Goal: Information Seeking & Learning: Learn about a topic

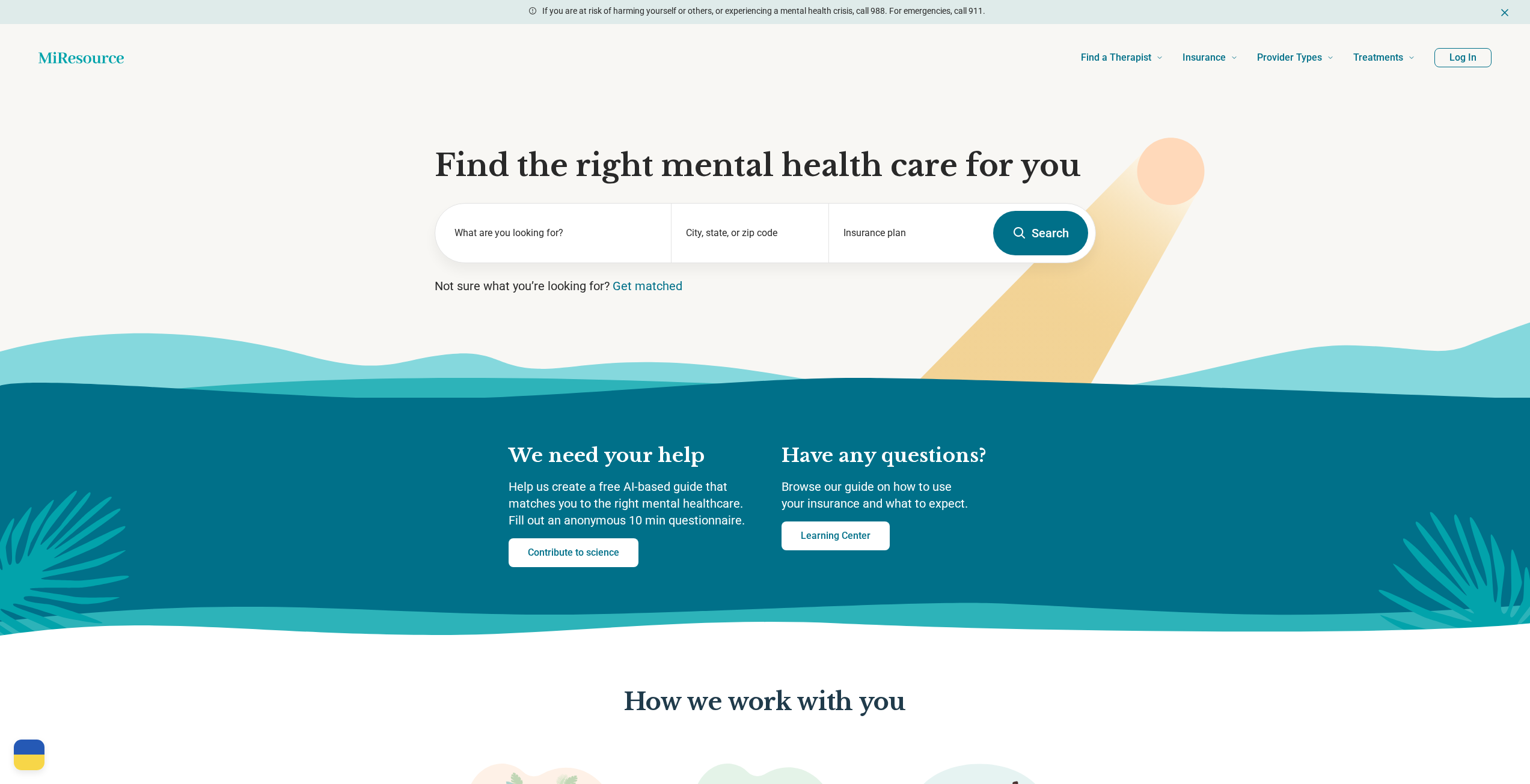
click at [1210, 253] on section "Find the right mental health care for you What are you looking for? City, state…" at bounding box center [765, 245] width 1530 height 307
click at [799, 168] on h1 "Find the right mental health care for you" at bounding box center [765, 166] width 662 height 36
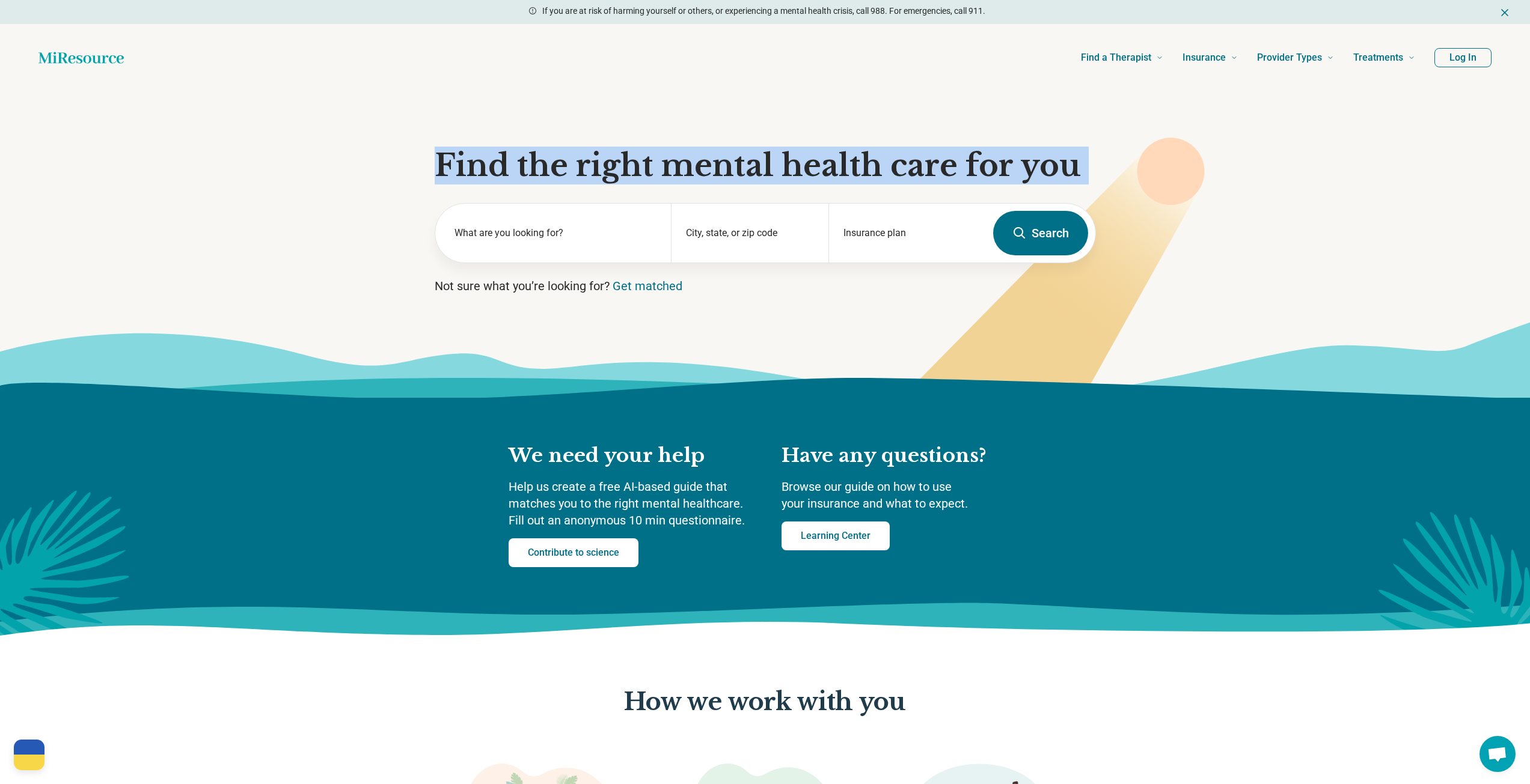
click at [799, 168] on h1 "Find the right mental health care for you" at bounding box center [765, 166] width 662 height 36
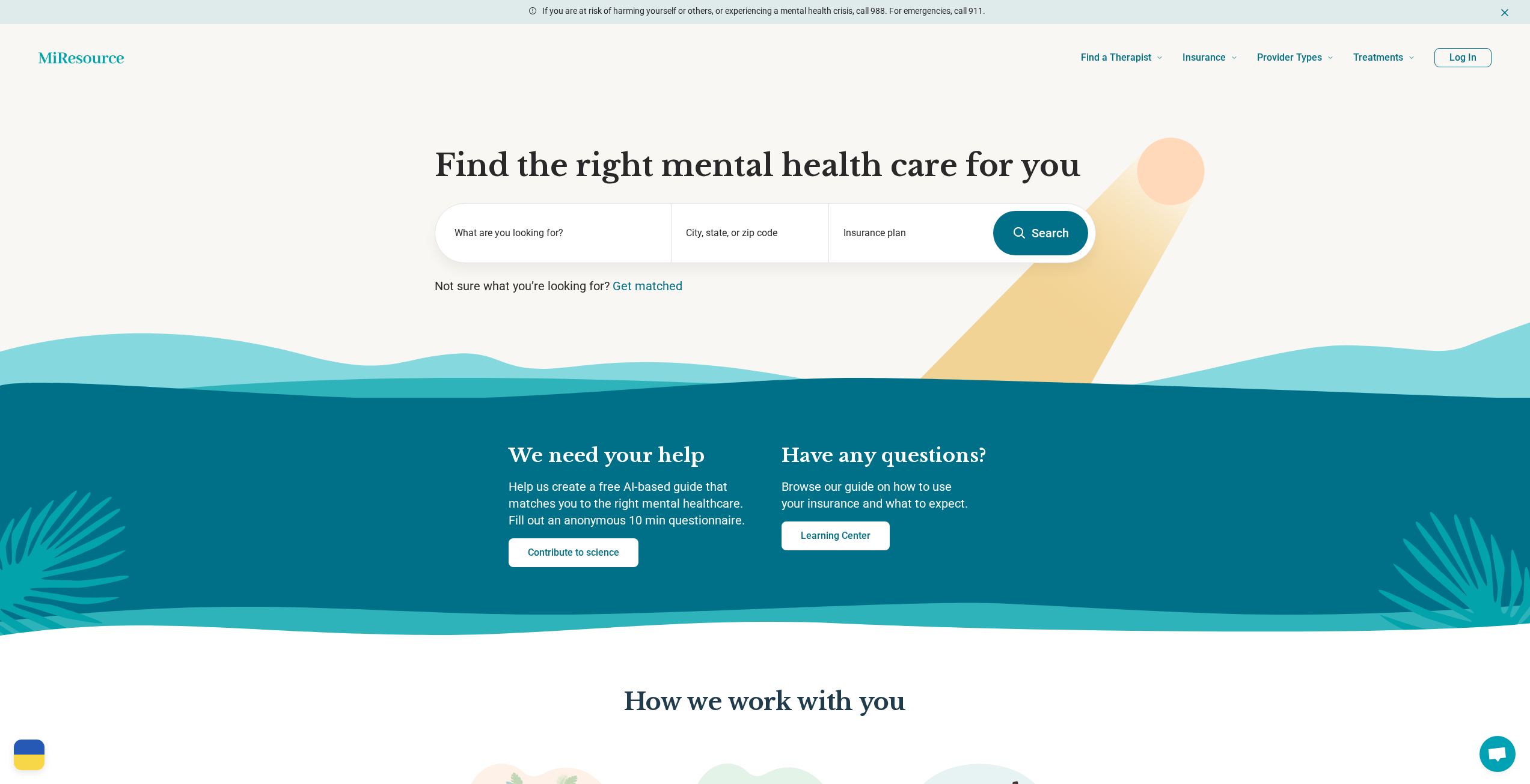
click at [1204, 211] on icon at bounding box center [1042, 287] width 325 height 299
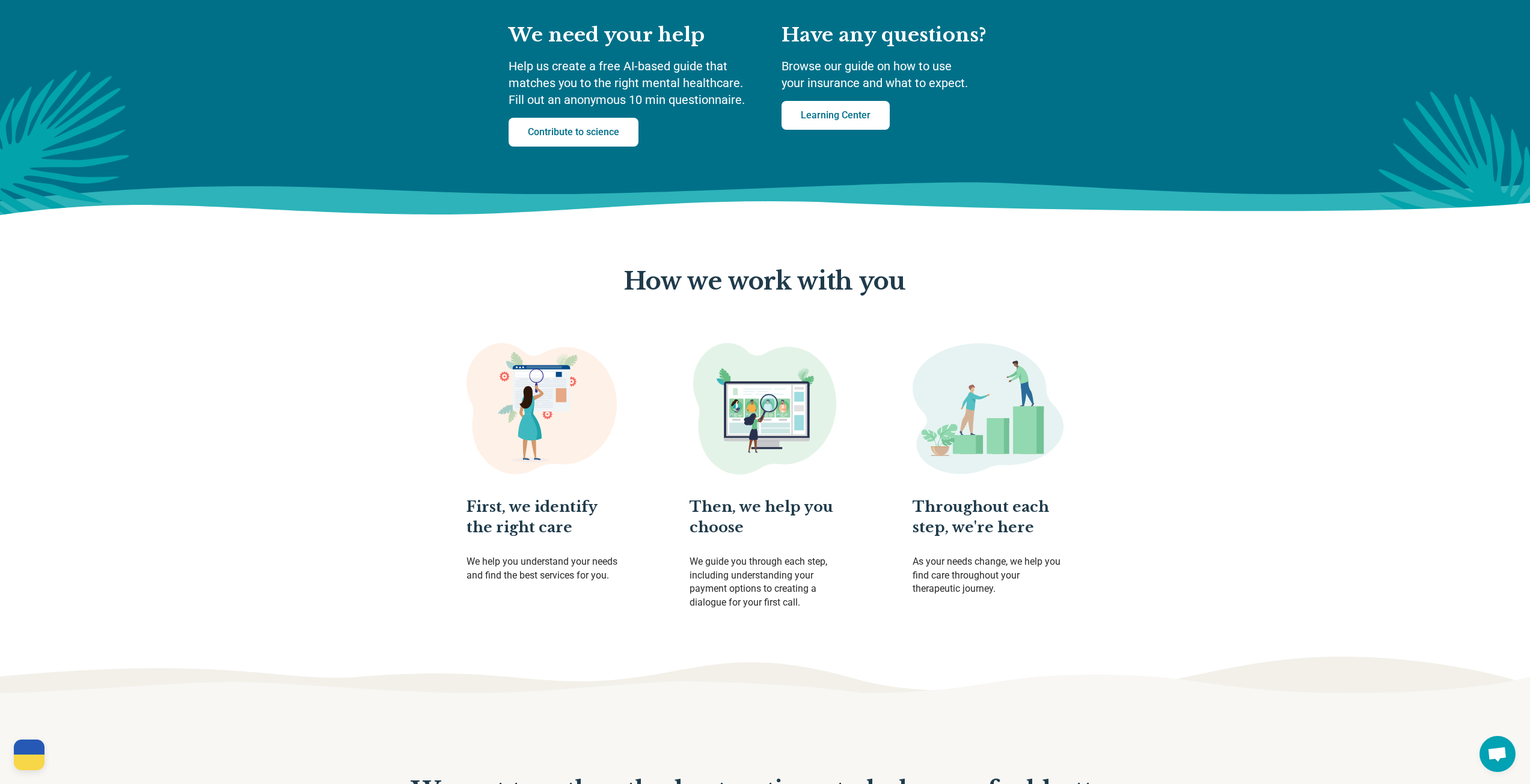
scroll to position [1756, 0]
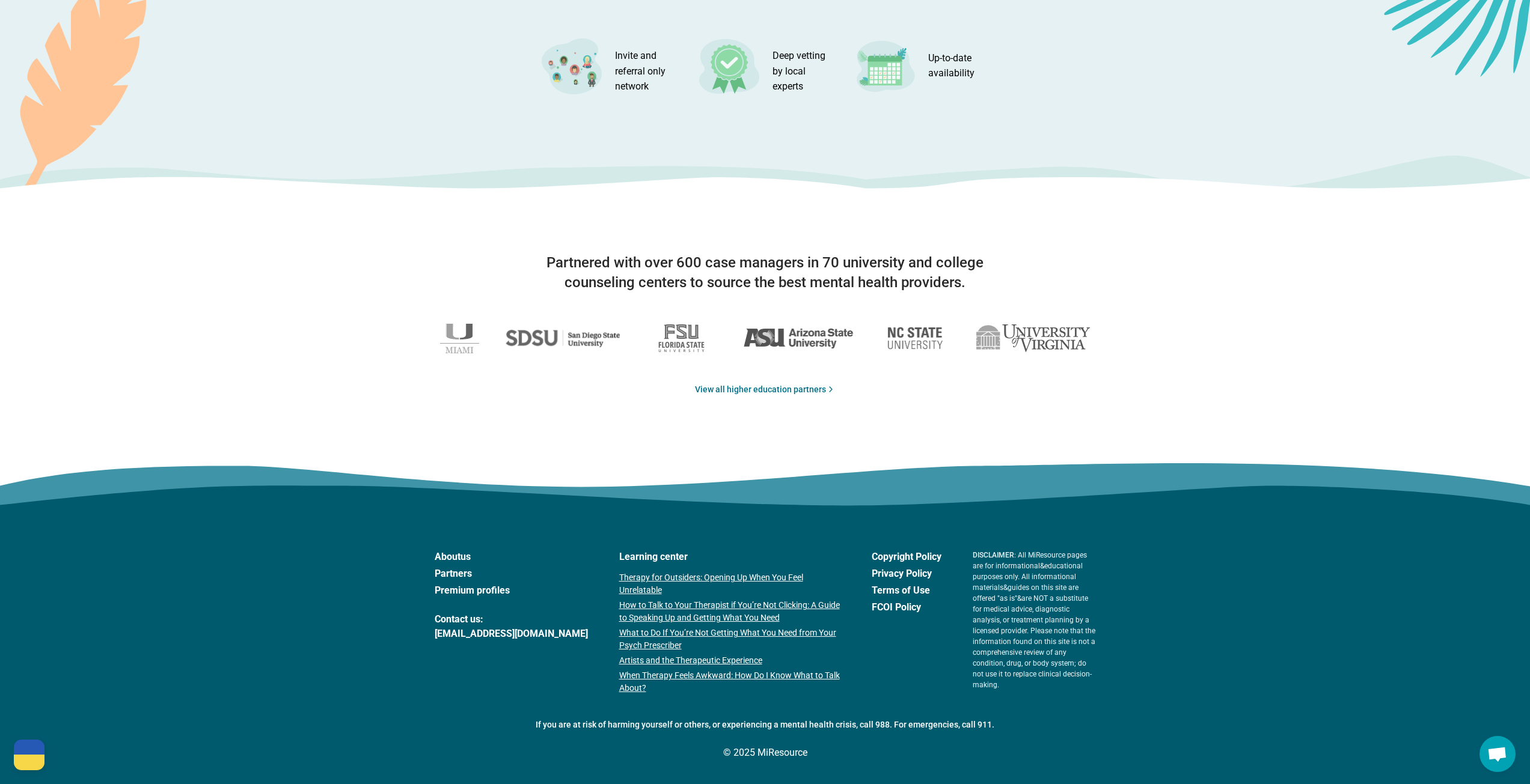
click at [454, 551] on link "About us" at bounding box center [511, 557] width 153 height 15
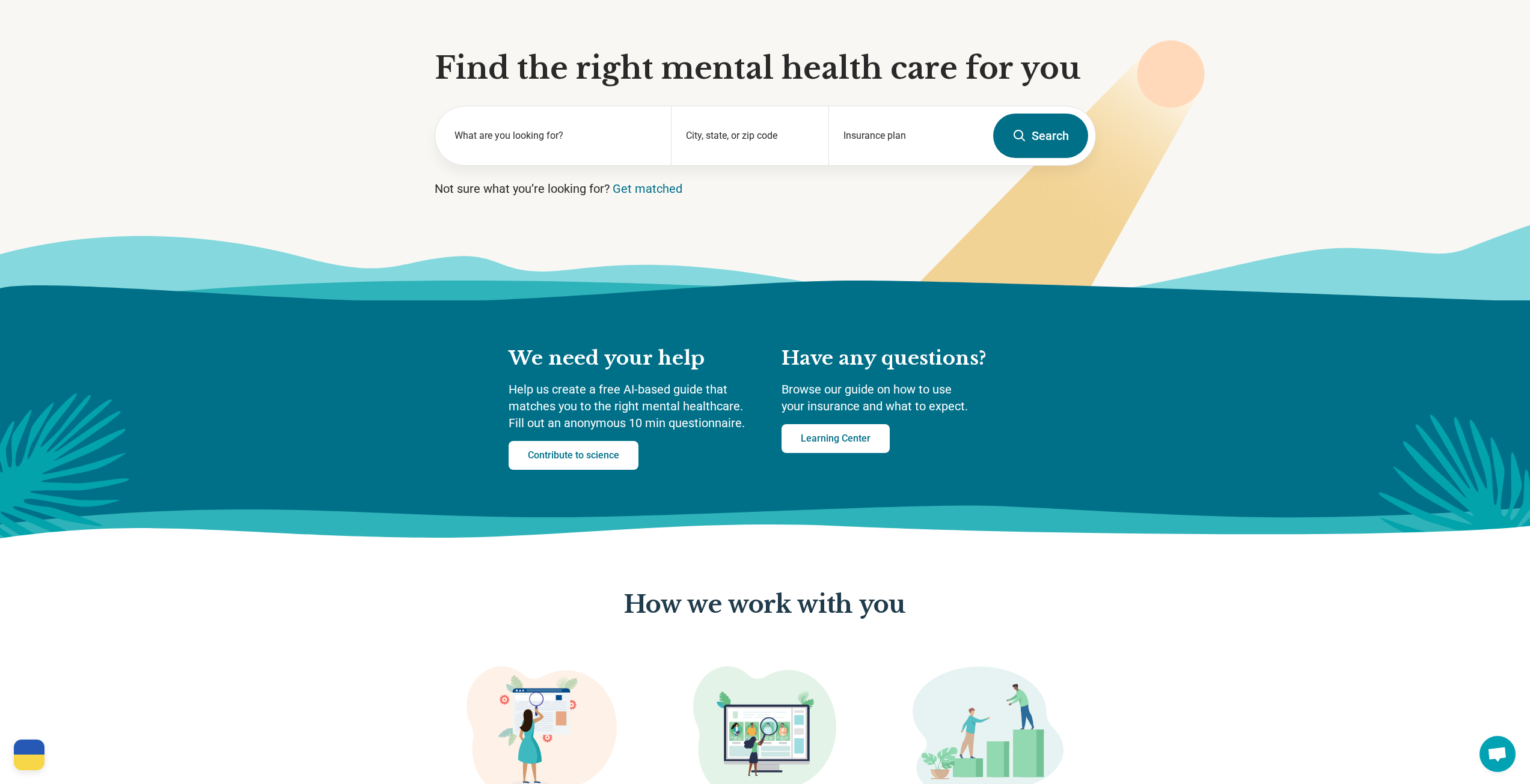
scroll to position [0, 0]
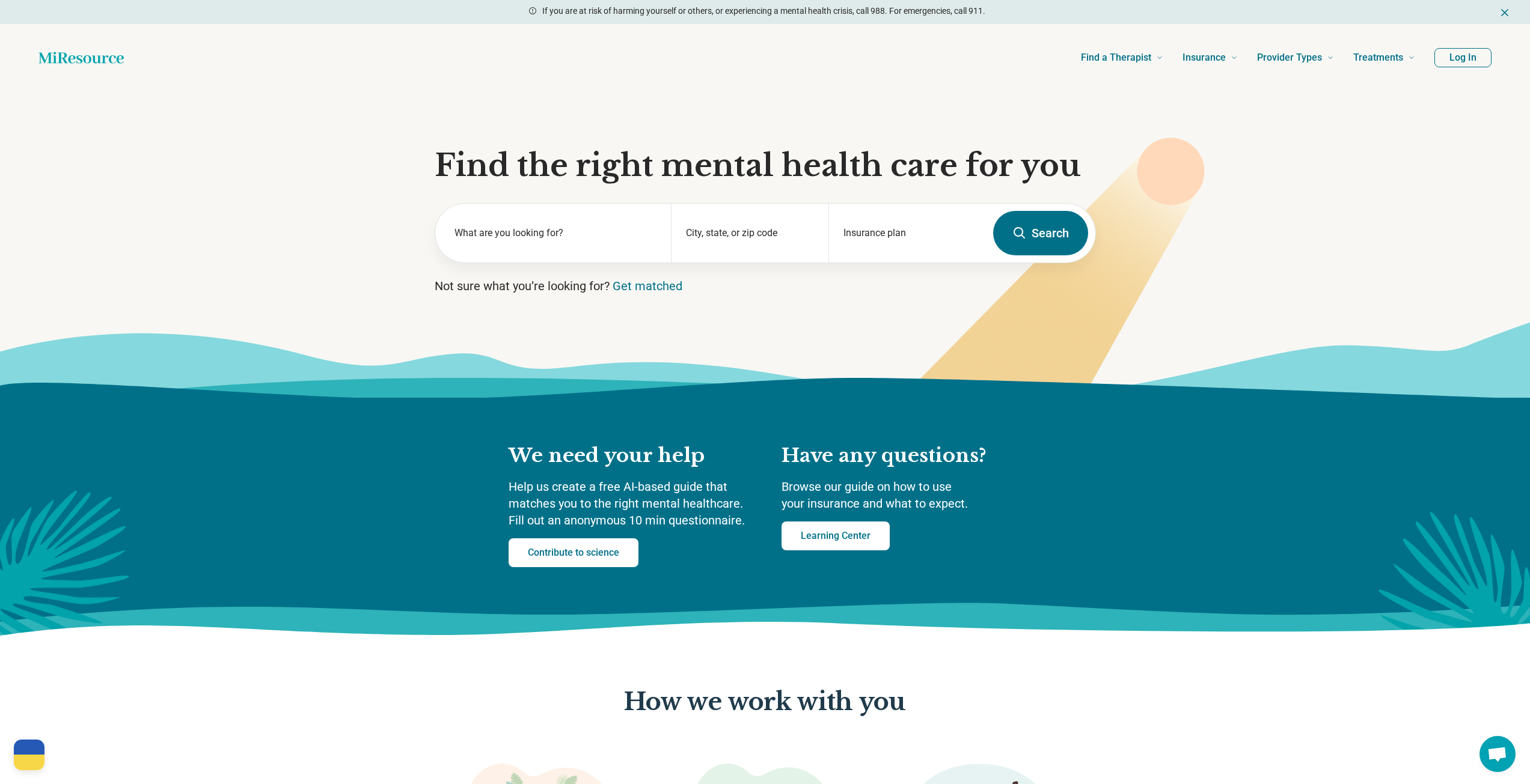
click at [1025, 324] on icon at bounding box center [765, 359] width 1530 height 76
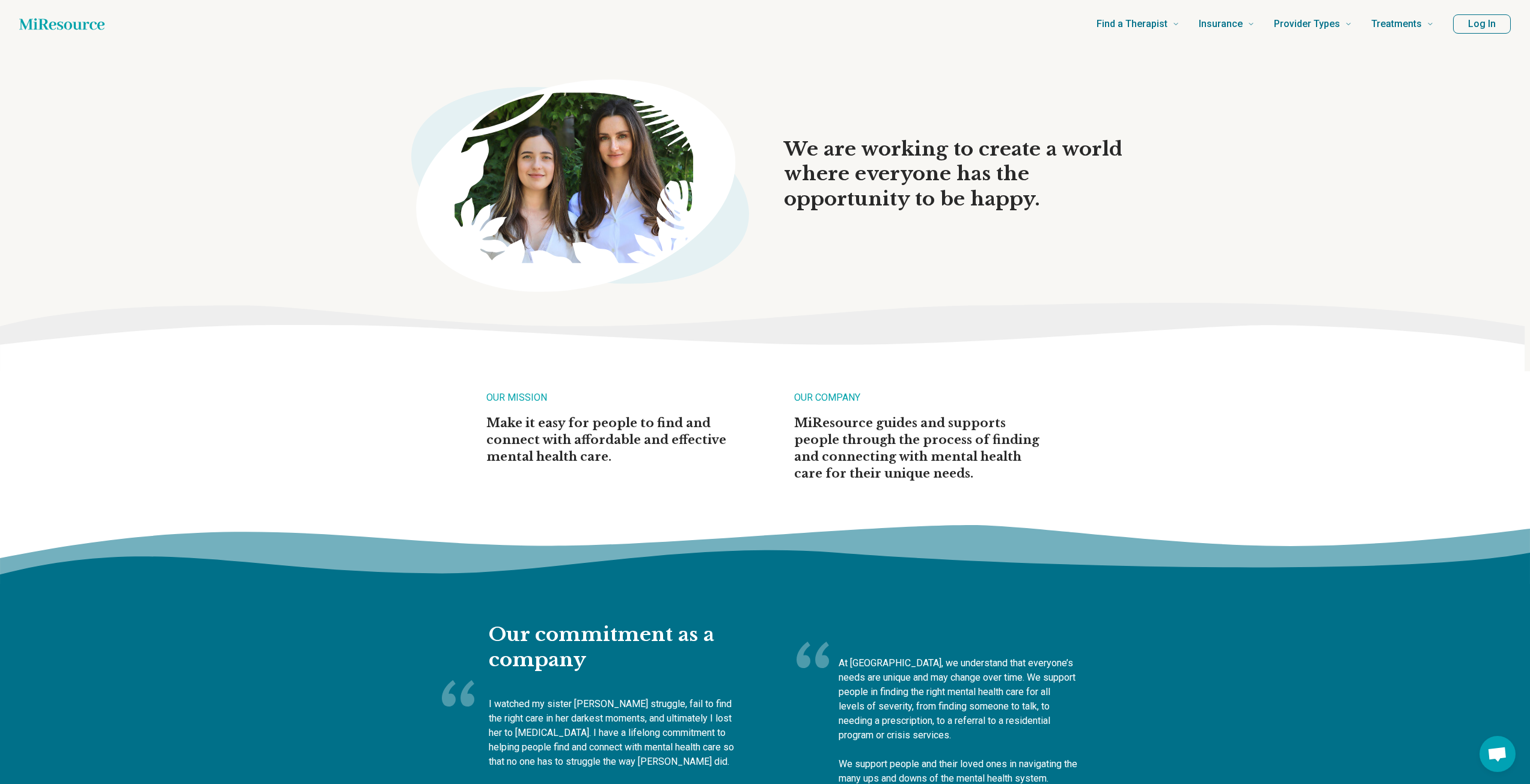
click at [66, 15] on icon "Home page" at bounding box center [62, 24] width 85 height 24
click at [80, 29] on icon "Home page" at bounding box center [62, 24] width 85 height 12
click at [47, 29] on icon "Home page" at bounding box center [62, 24] width 85 height 12
click at [49, 25] on icon "Home page" at bounding box center [62, 24] width 85 height 12
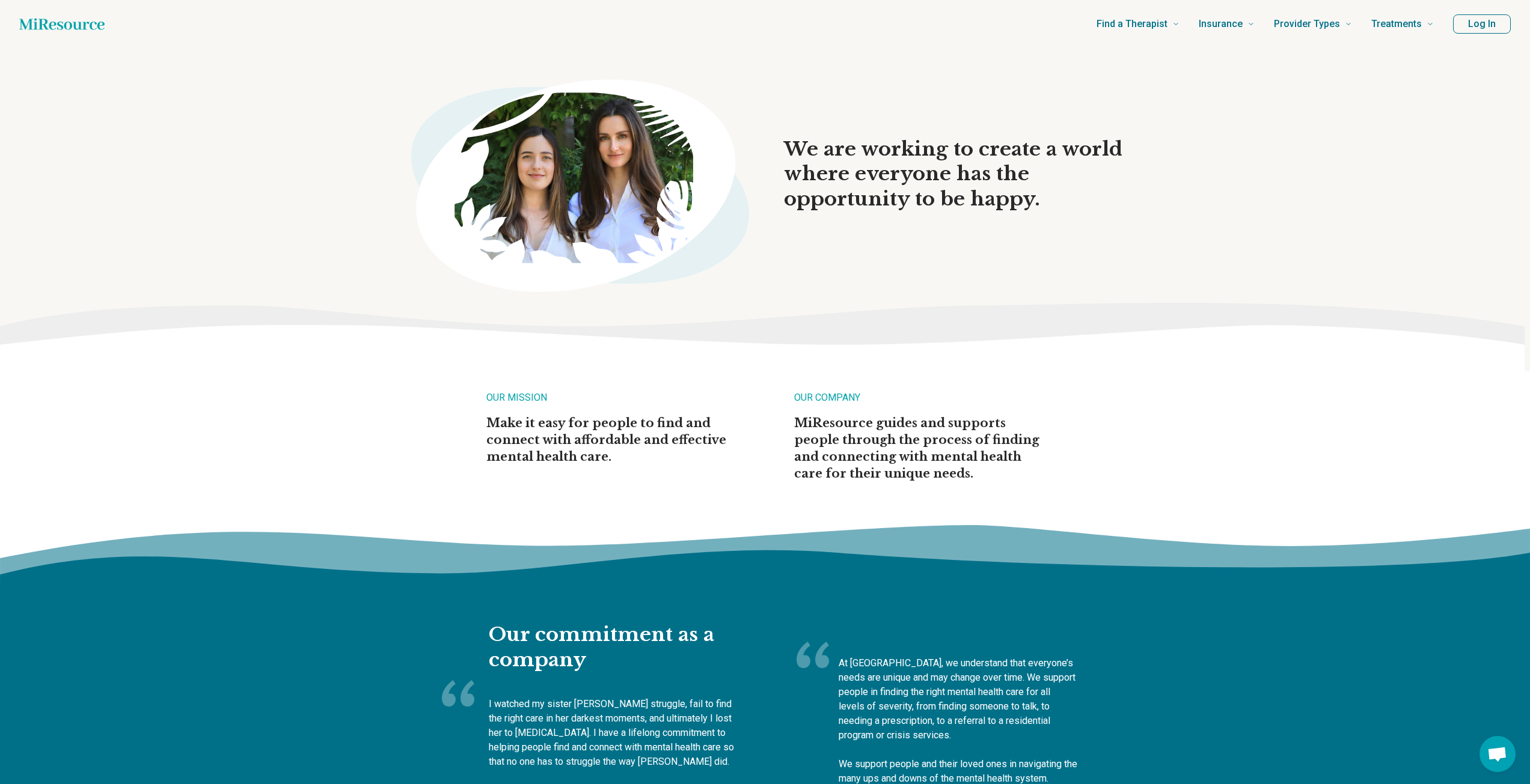
click at [49, 25] on icon "Home page" at bounding box center [62, 24] width 85 height 12
click at [180, 84] on div "We are working to create a world where everyone has the opportunity to be happy." at bounding box center [765, 174] width 1530 height 252
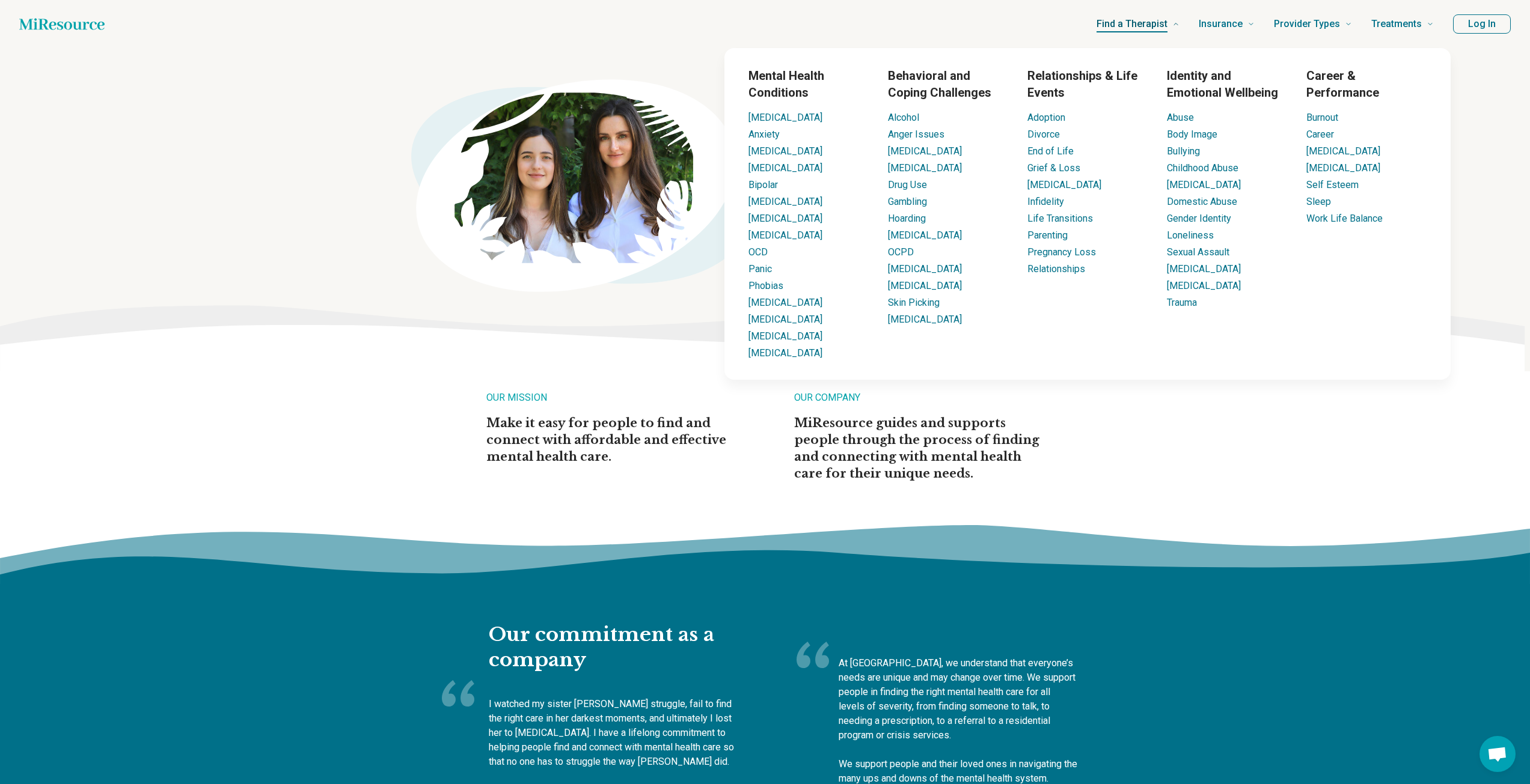
click at [1146, 18] on span "Find a Therapist" at bounding box center [1132, 24] width 71 height 17
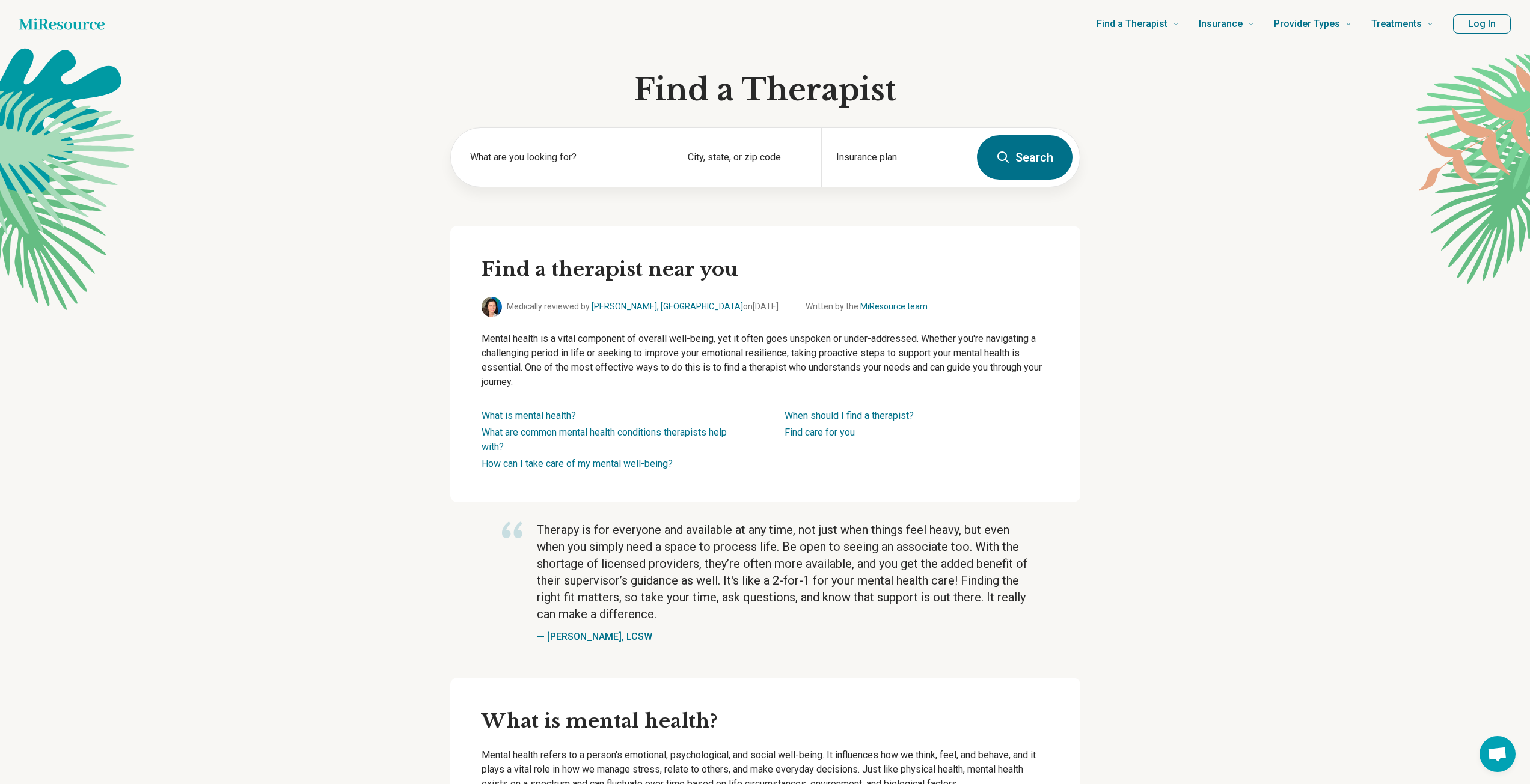
click at [70, 10] on header "Find a Therapist Mental Health Conditions ADHD Anxiety Anorexia Autism Bipolar …" at bounding box center [765, 24] width 1530 height 48
click at [73, 23] on icon "Home page" at bounding box center [62, 24] width 85 height 12
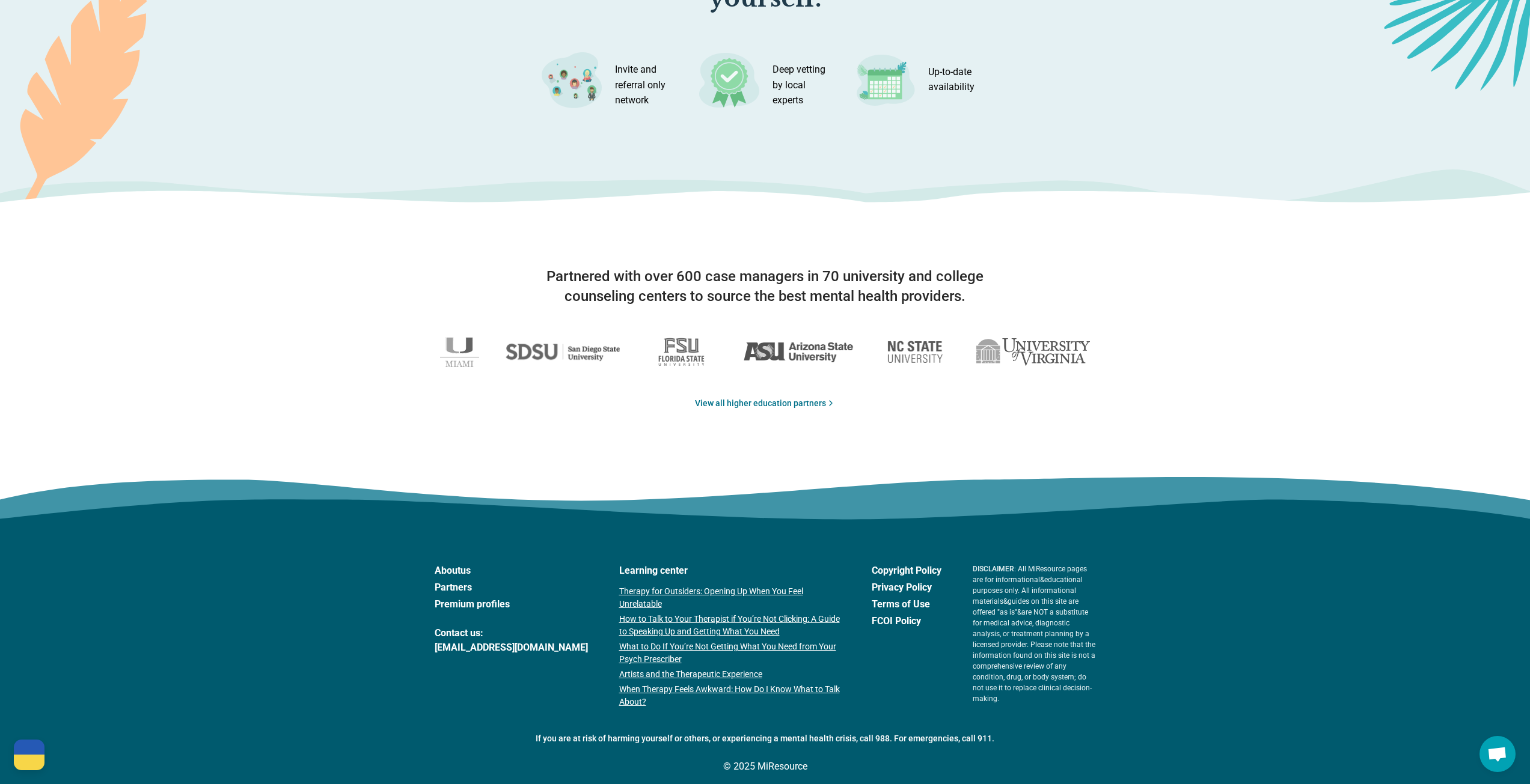
scroll to position [1756, 0]
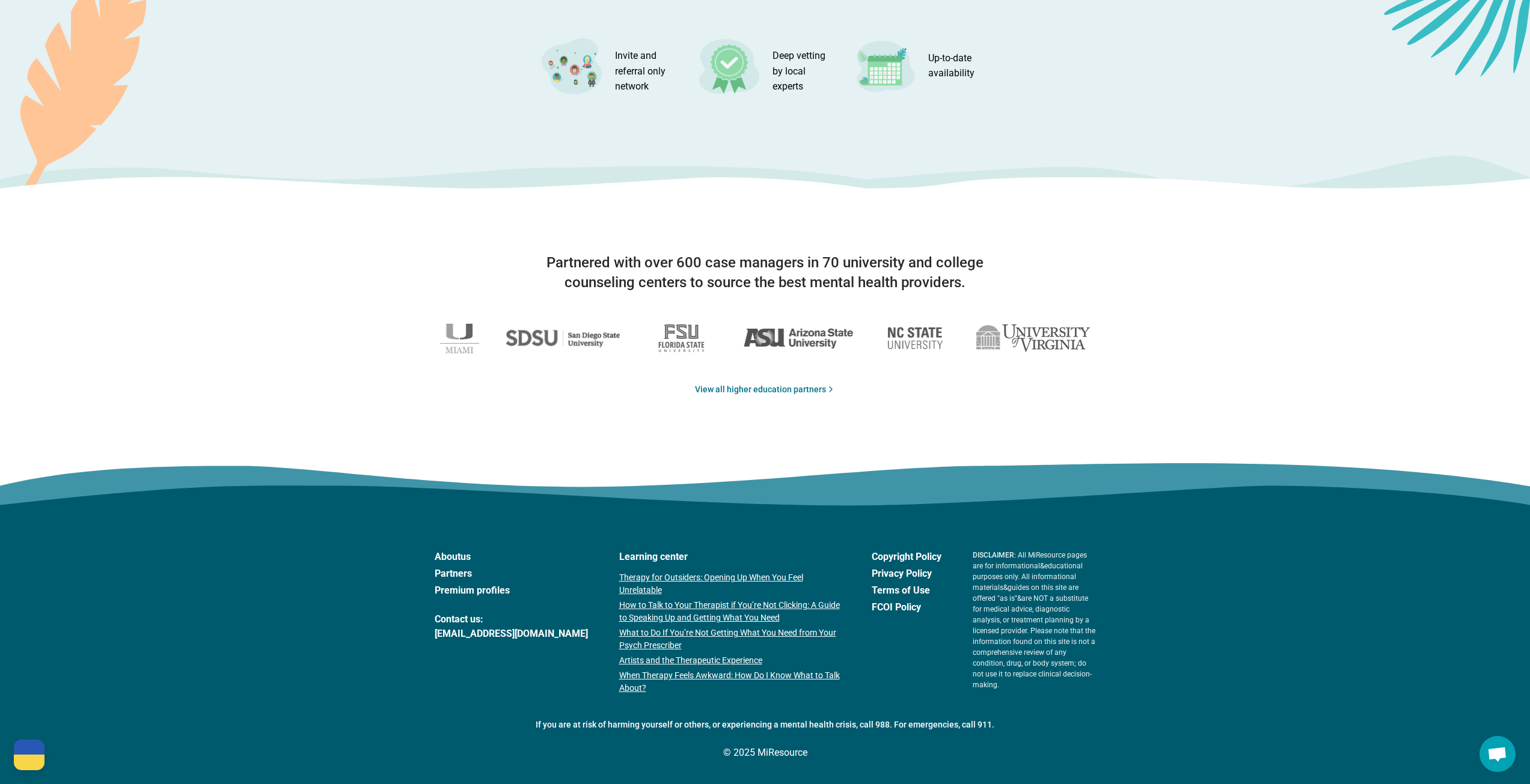
click at [1493, 754] on span "Open chat" at bounding box center [1497, 755] width 20 height 17
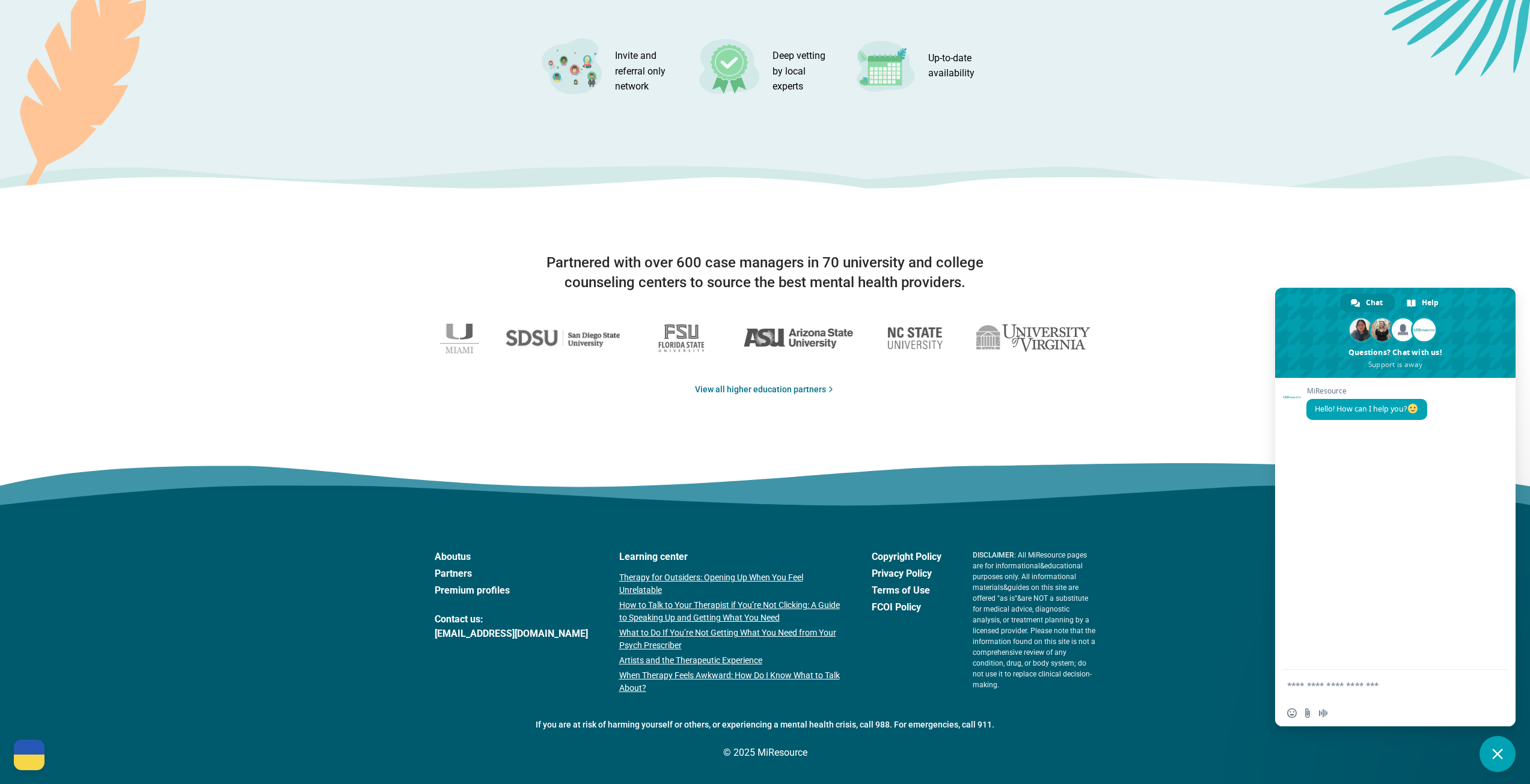
drag, startPoint x: 1160, startPoint y: 284, endPoint x: 1169, endPoint y: 281, distance: 9.5
click at [1163, 283] on section "Partnered with over 600 case managers in 70 university and college counseling c…" at bounding box center [765, 363] width 1530 height 316
click at [446, 556] on link "About us" at bounding box center [511, 557] width 153 height 15
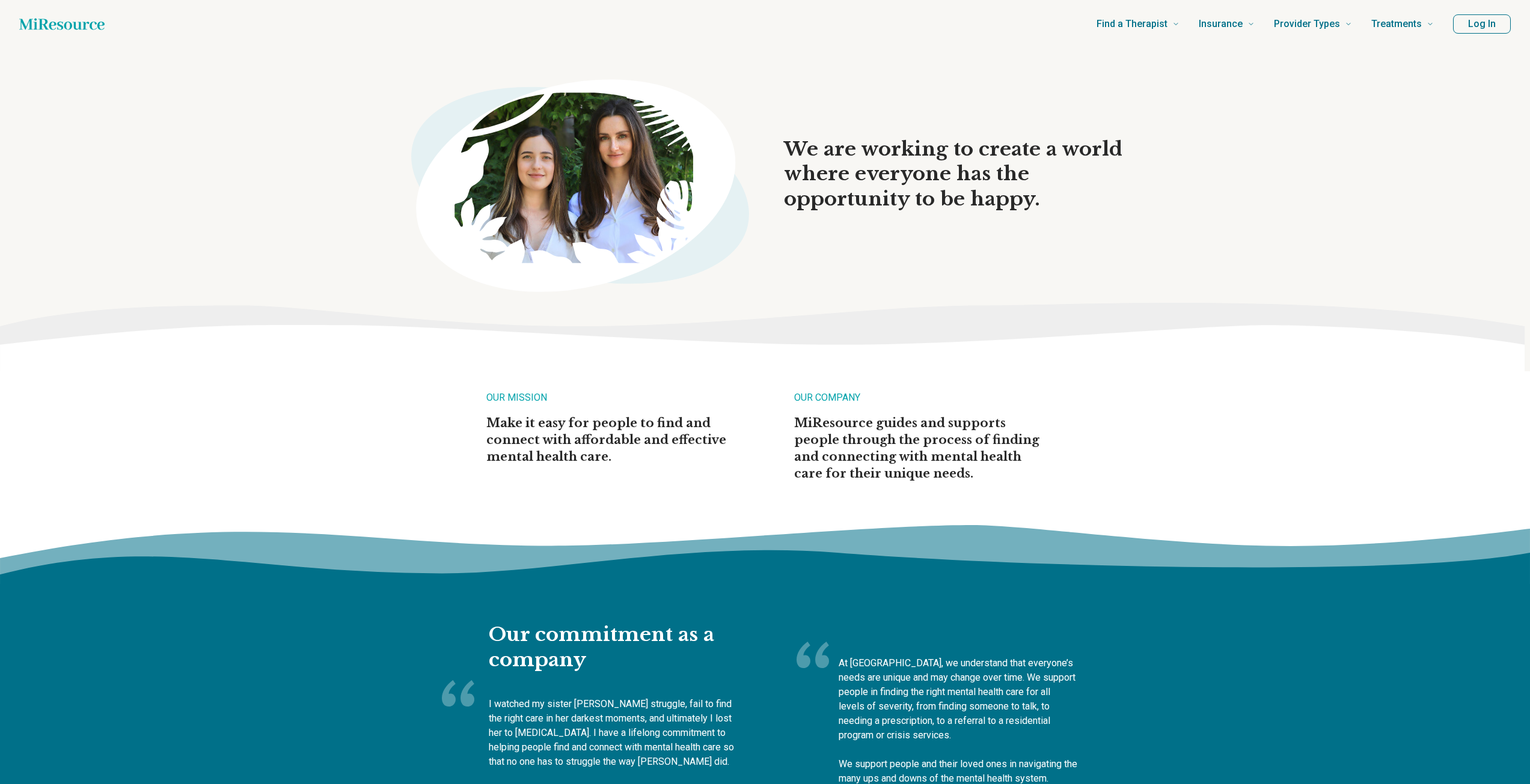
click at [503, 406] on h2 "OUR MISSION" at bounding box center [612, 403] width 250 height 24
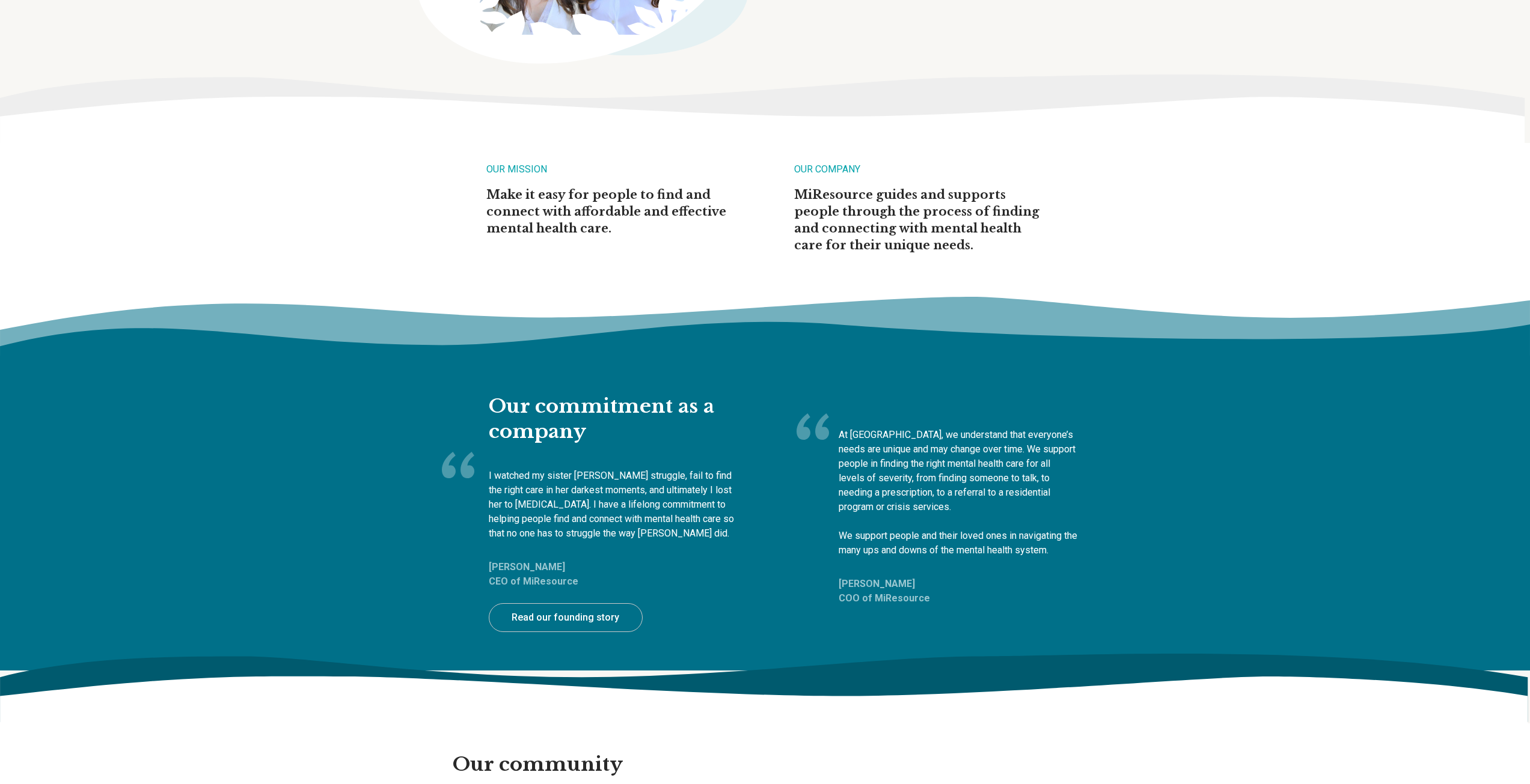
scroll to position [300, 0]
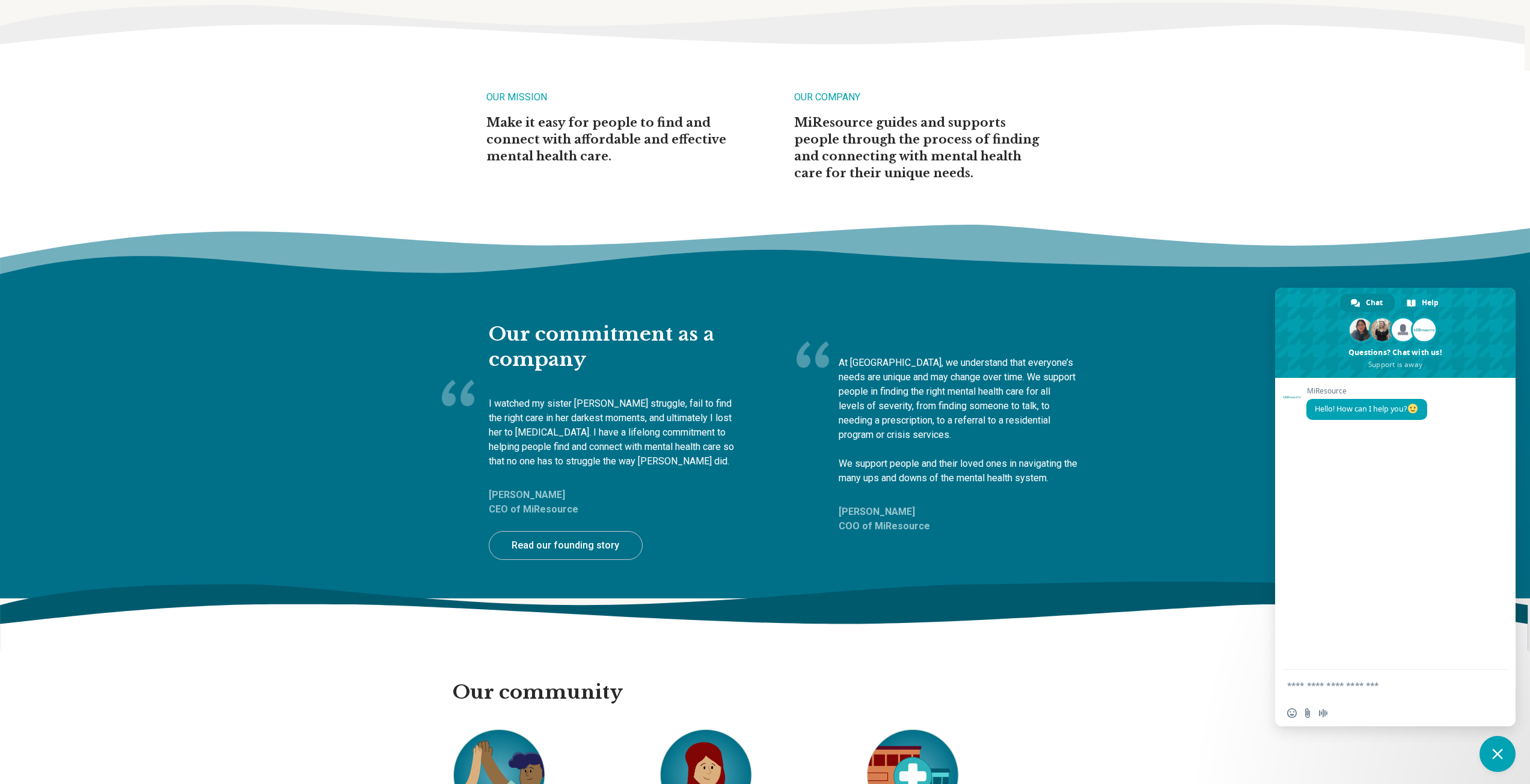
click at [566, 543] on link "Read our founding story" at bounding box center [565, 545] width 154 height 29
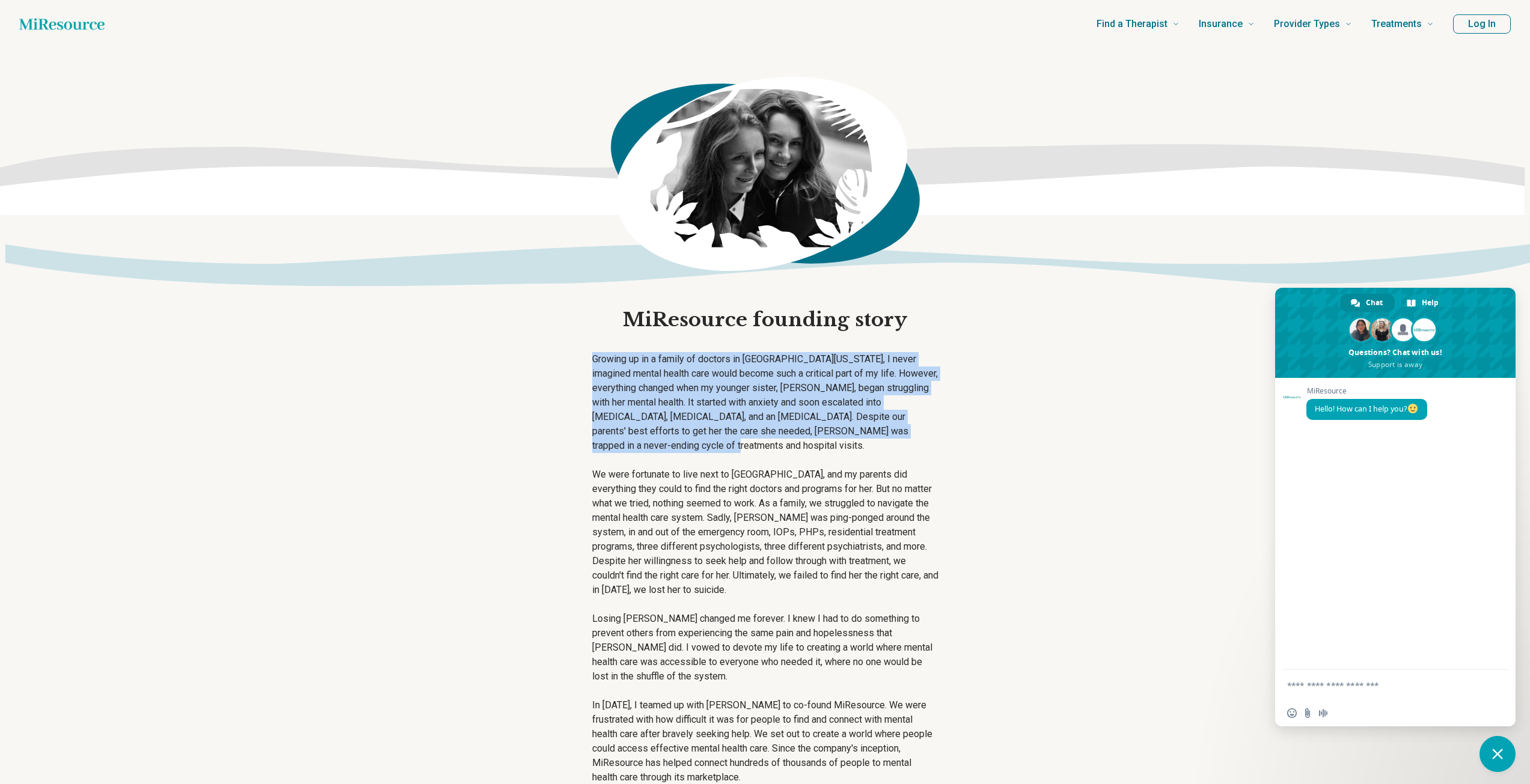
drag, startPoint x: 584, startPoint y: 359, endPoint x: 737, endPoint y: 450, distance: 178.0
click at [737, 450] on div "MiResource founding story Growing up in a family of doctors in Northern Califor…" at bounding box center [765, 542] width 366 height 988
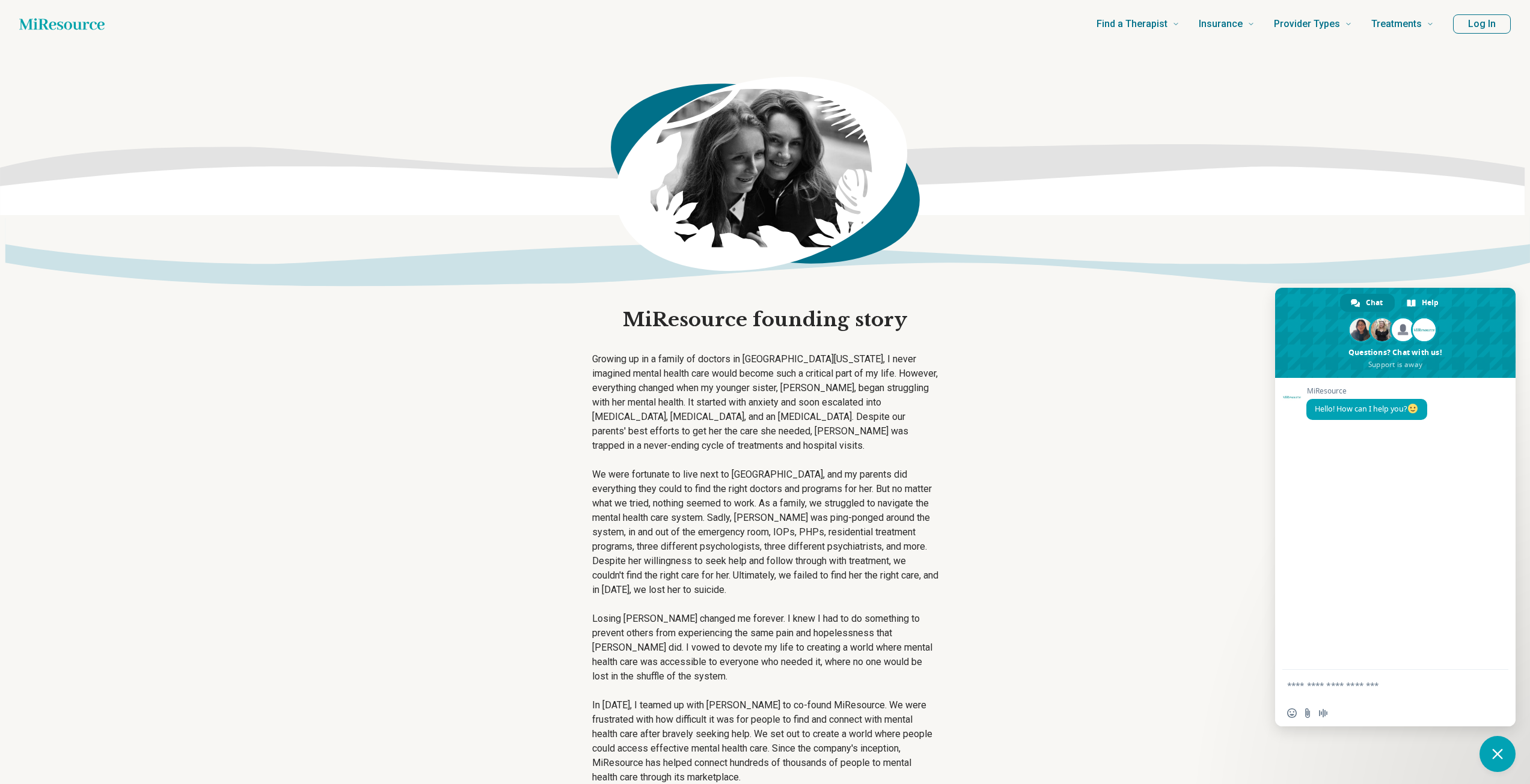
click at [1038, 486] on main "MiResource founding story Growing up in a family of doctors in Northern Califor…" at bounding box center [765, 542] width 1530 height 988
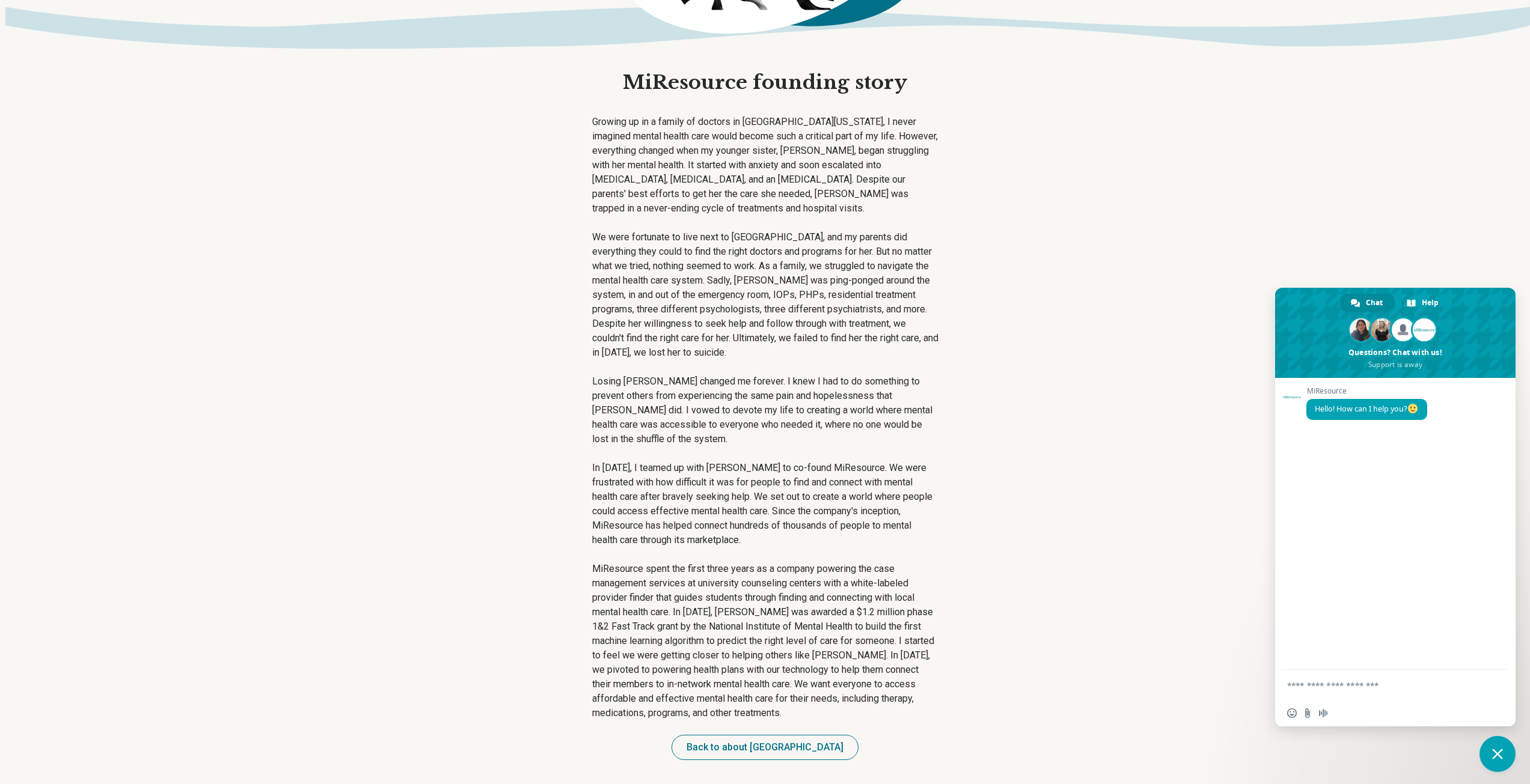
scroll to position [240, 0]
click at [1494, 760] on span "Close chat" at bounding box center [1497, 754] width 36 height 36
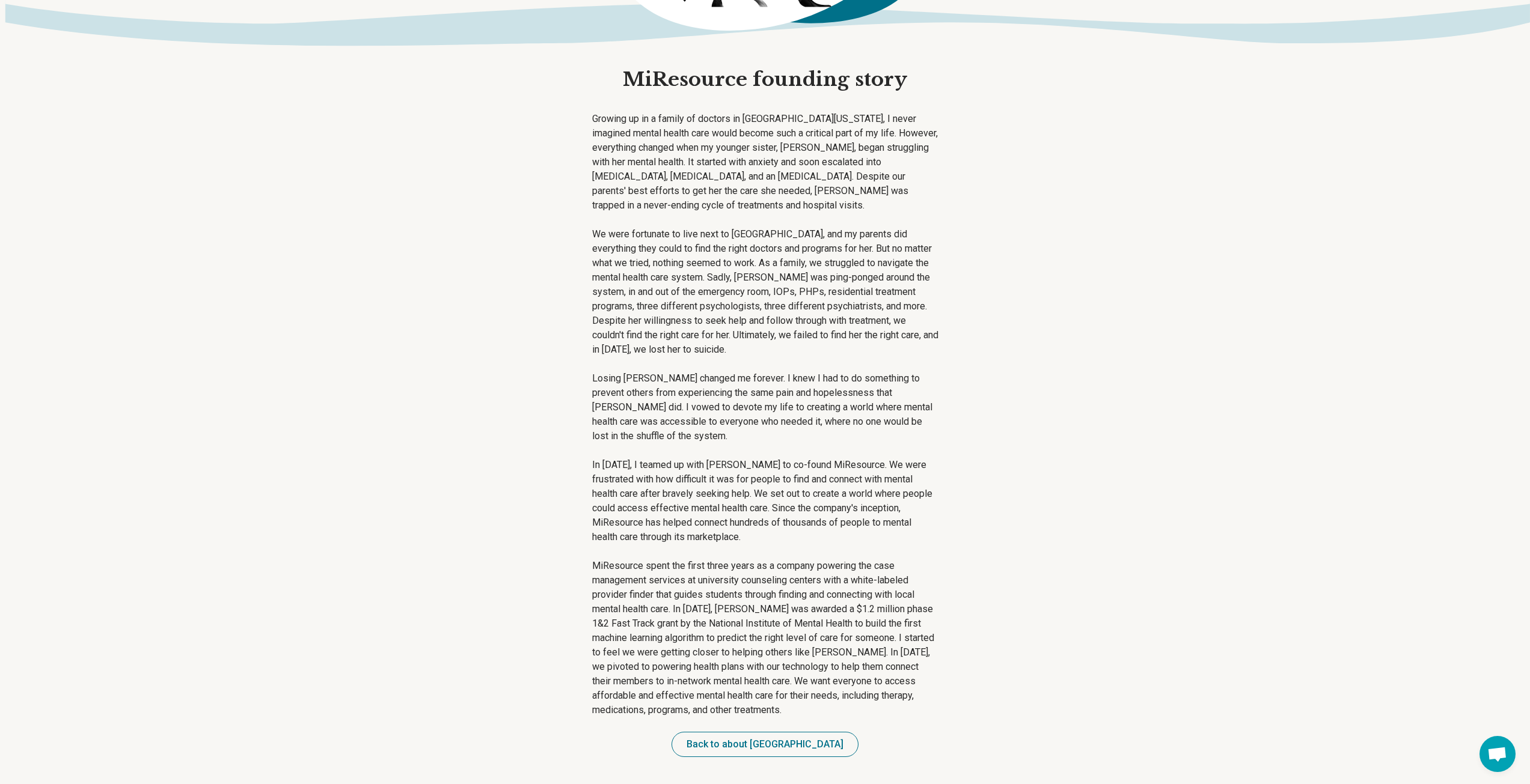
click at [1067, 453] on main "MiResource founding story Growing up in a family of doctors in Northern Califor…" at bounding box center [765, 301] width 1530 height 988
drag, startPoint x: 584, startPoint y: 467, endPoint x: 962, endPoint y: 543, distance: 385.6
click at [962, 543] on main "MiResource founding story Growing up in a family of doctors in Northern Califor…" at bounding box center [765, 301] width 1530 height 988
drag, startPoint x: 684, startPoint y: 563, endPoint x: 919, endPoint y: 584, distance: 235.9
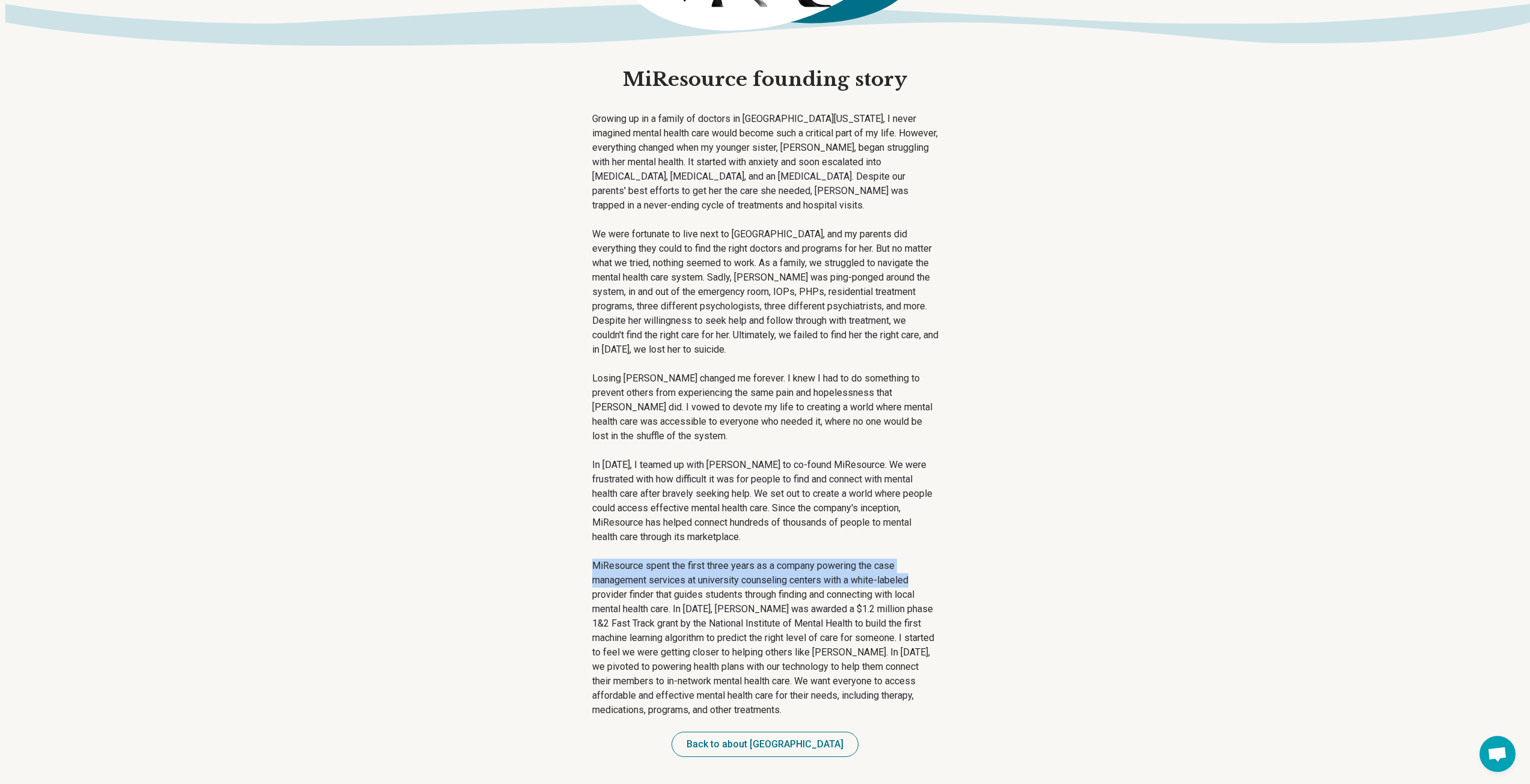
click at [919, 584] on main "MiResource founding story Growing up in a family of doctors in Northern Califor…" at bounding box center [765, 301] width 1530 height 988
click at [960, 595] on main "MiResource founding story Growing up in a family of doctors in Northern Califor…" at bounding box center [765, 301] width 1530 height 988
click at [846, 608] on p "MiResource spent the first three years as a company powering the case managemen…" at bounding box center [764, 638] width 346 height 159
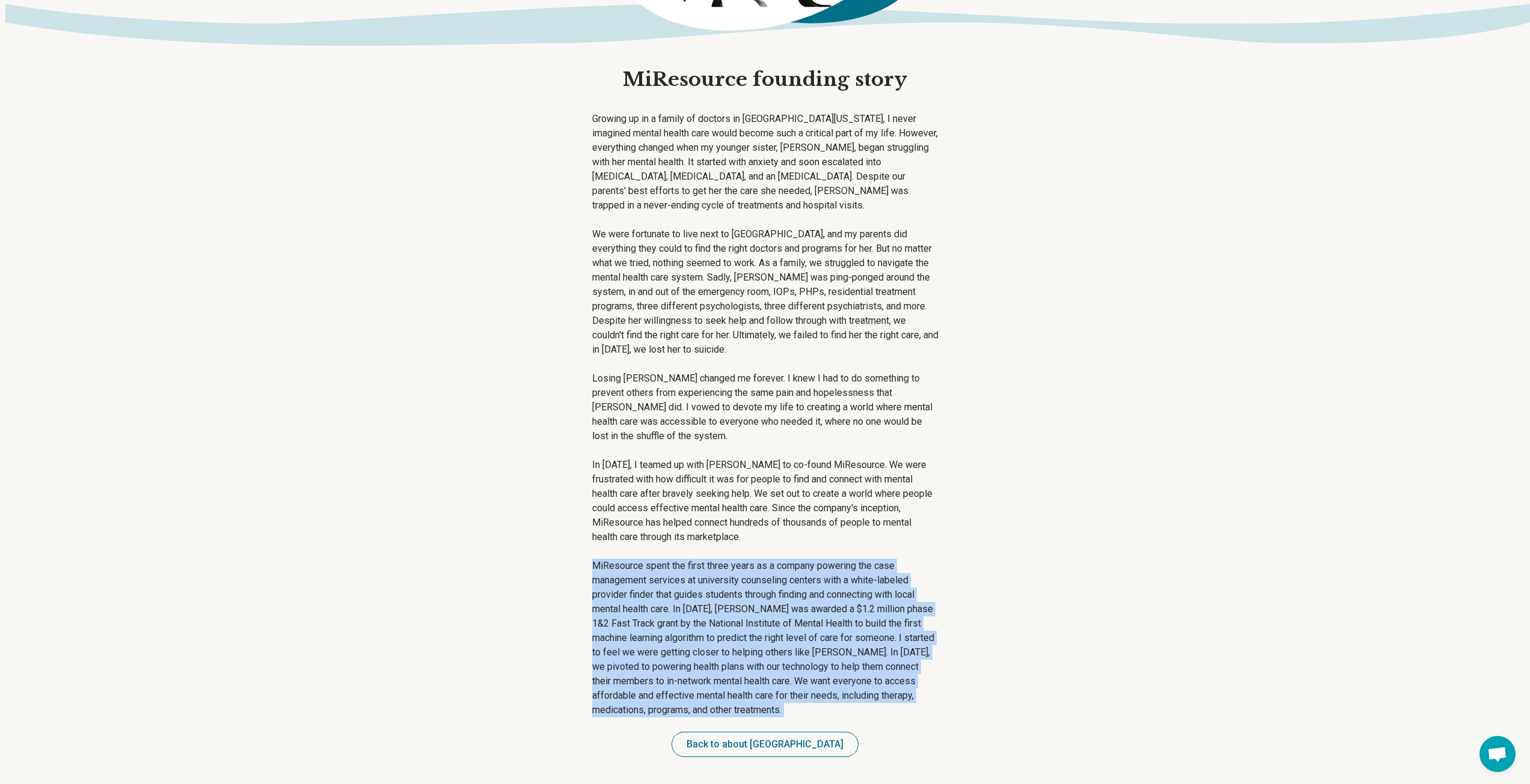
click at [846, 608] on p "MiResource spent the first three years as a company powering the case managemen…" at bounding box center [764, 638] width 346 height 159
click at [1010, 601] on main "MiResource founding story Growing up in a family of doctors in Northern Califor…" at bounding box center [765, 301] width 1530 height 988
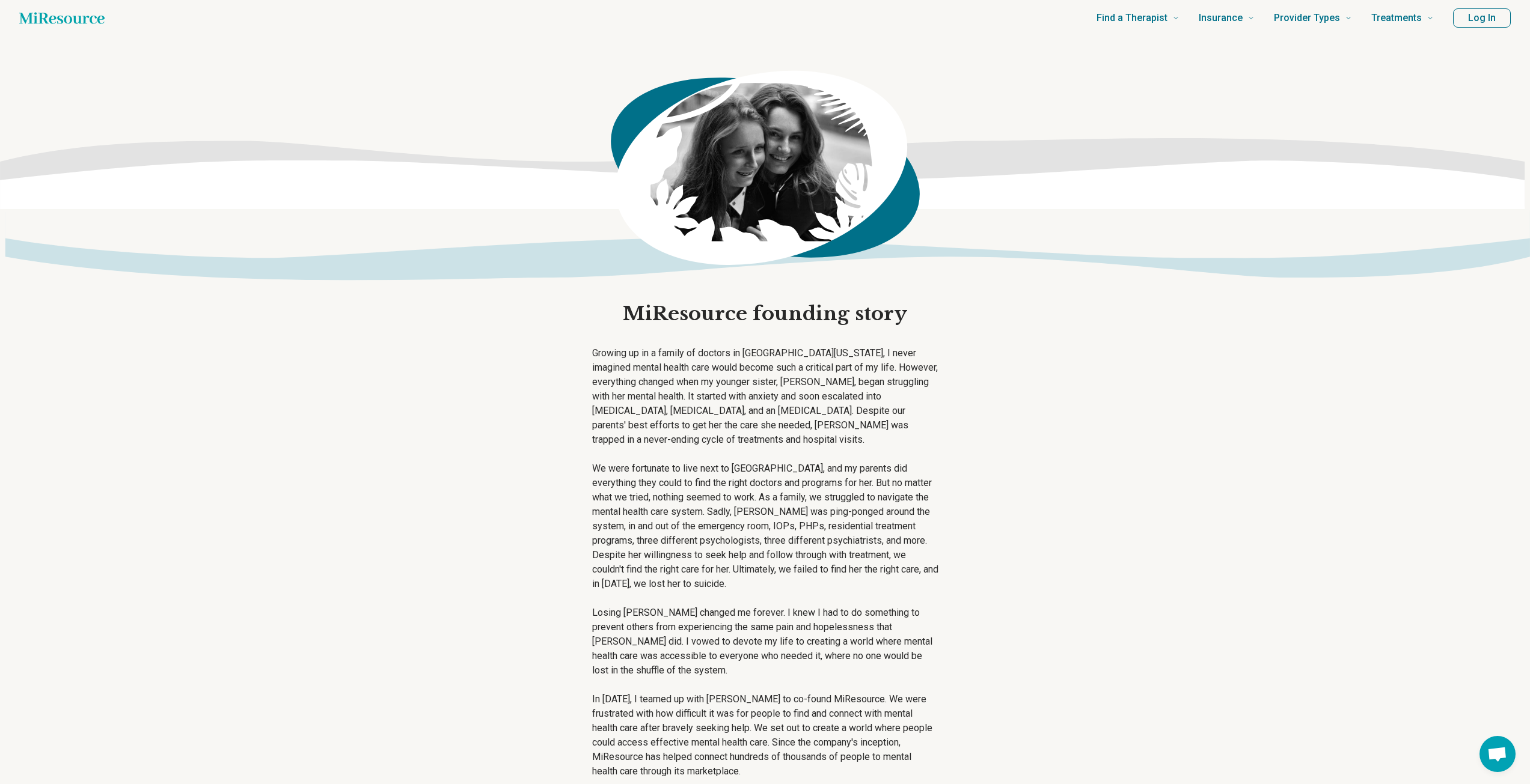
scroll to position [0, 0]
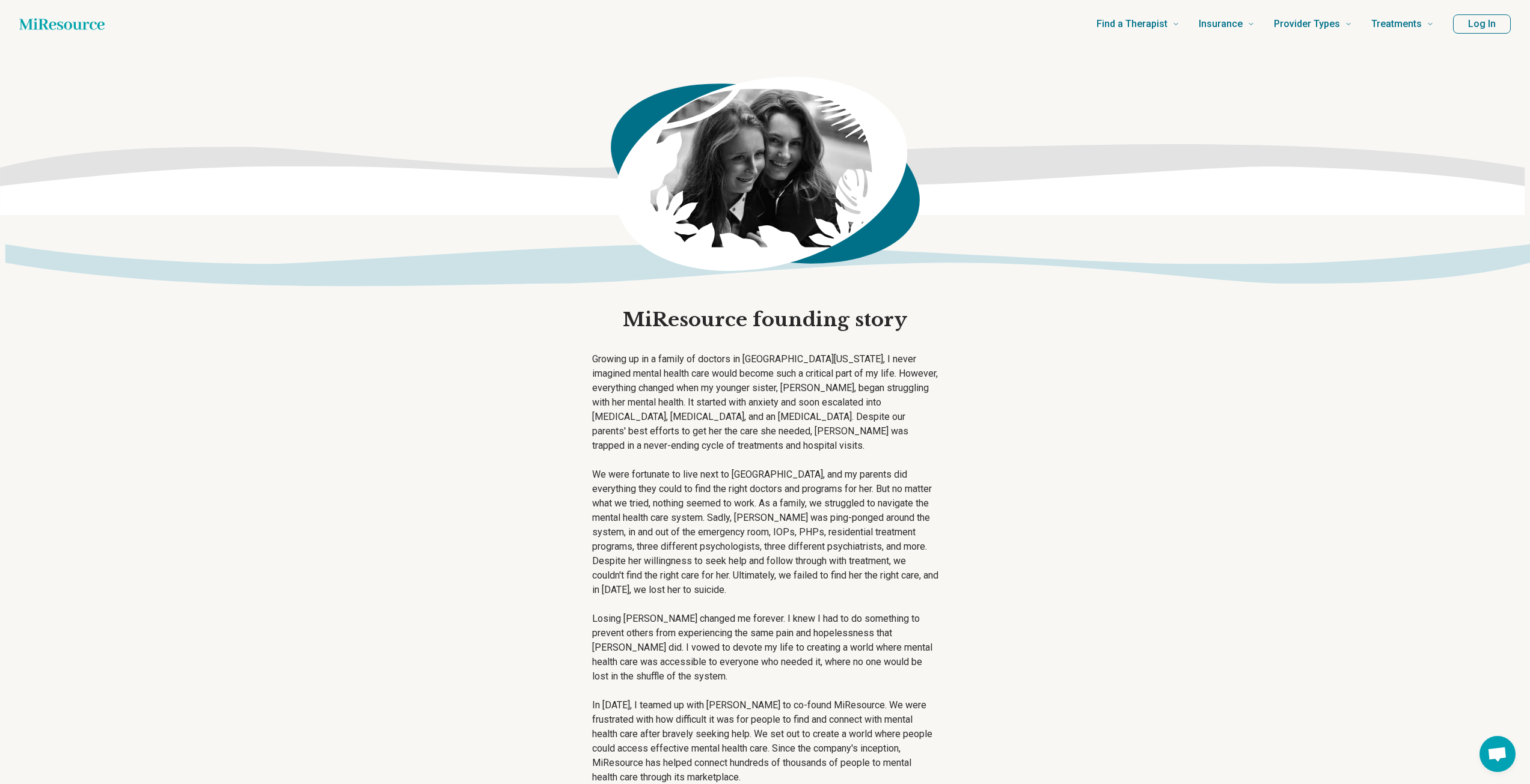
click at [75, 28] on icon "Home page" at bounding box center [62, 24] width 85 height 12
drag, startPoint x: 17, startPoint y: 31, endPoint x: 31, endPoint y: 29, distance: 14.1
click at [25, 31] on header "Find a Therapist Mental Health Conditions ADHD Anxiety Anorexia Autism Bipolar …" at bounding box center [765, 24] width 1530 height 48
